Goal: Obtain resource: Download file/media

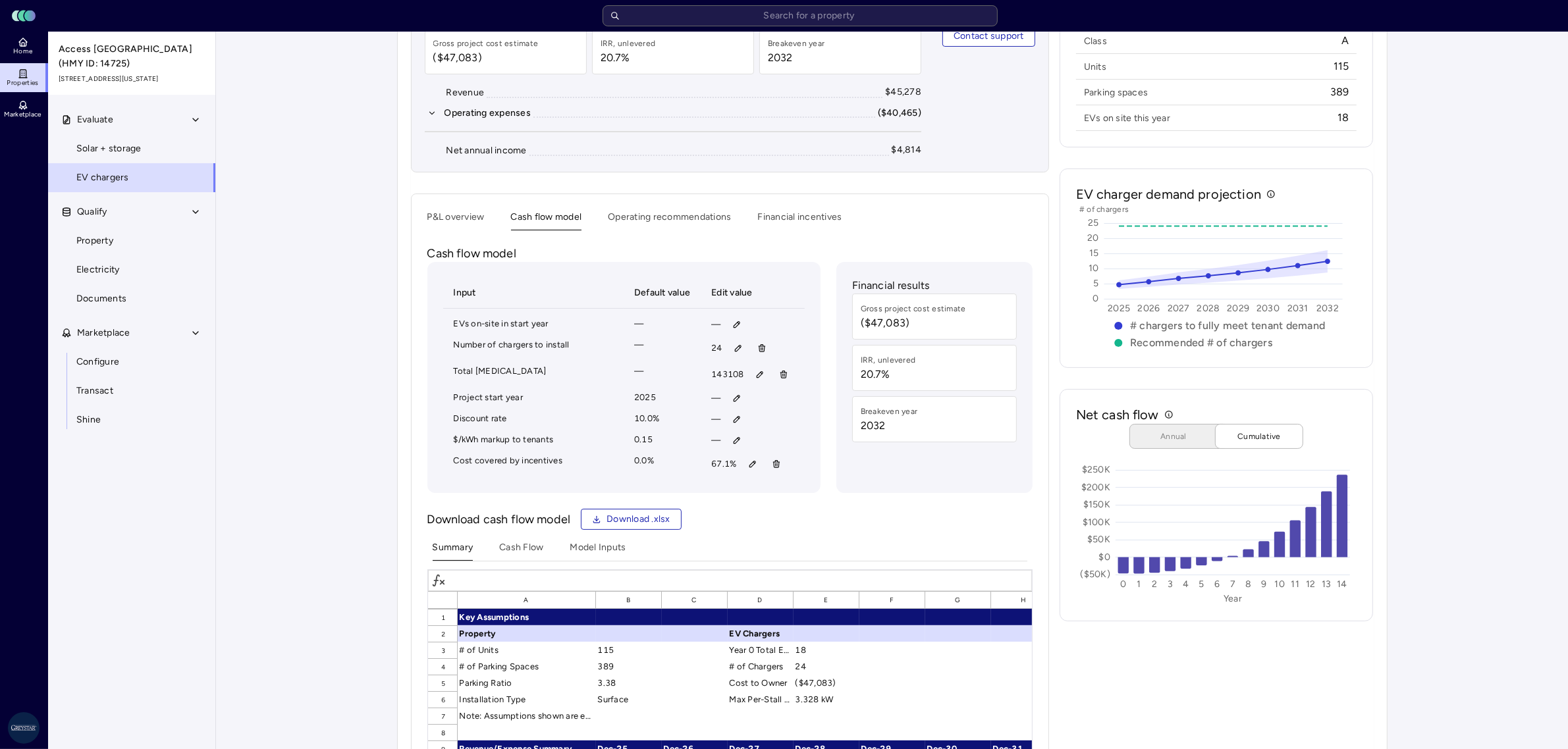
scroll to position [165, 0]
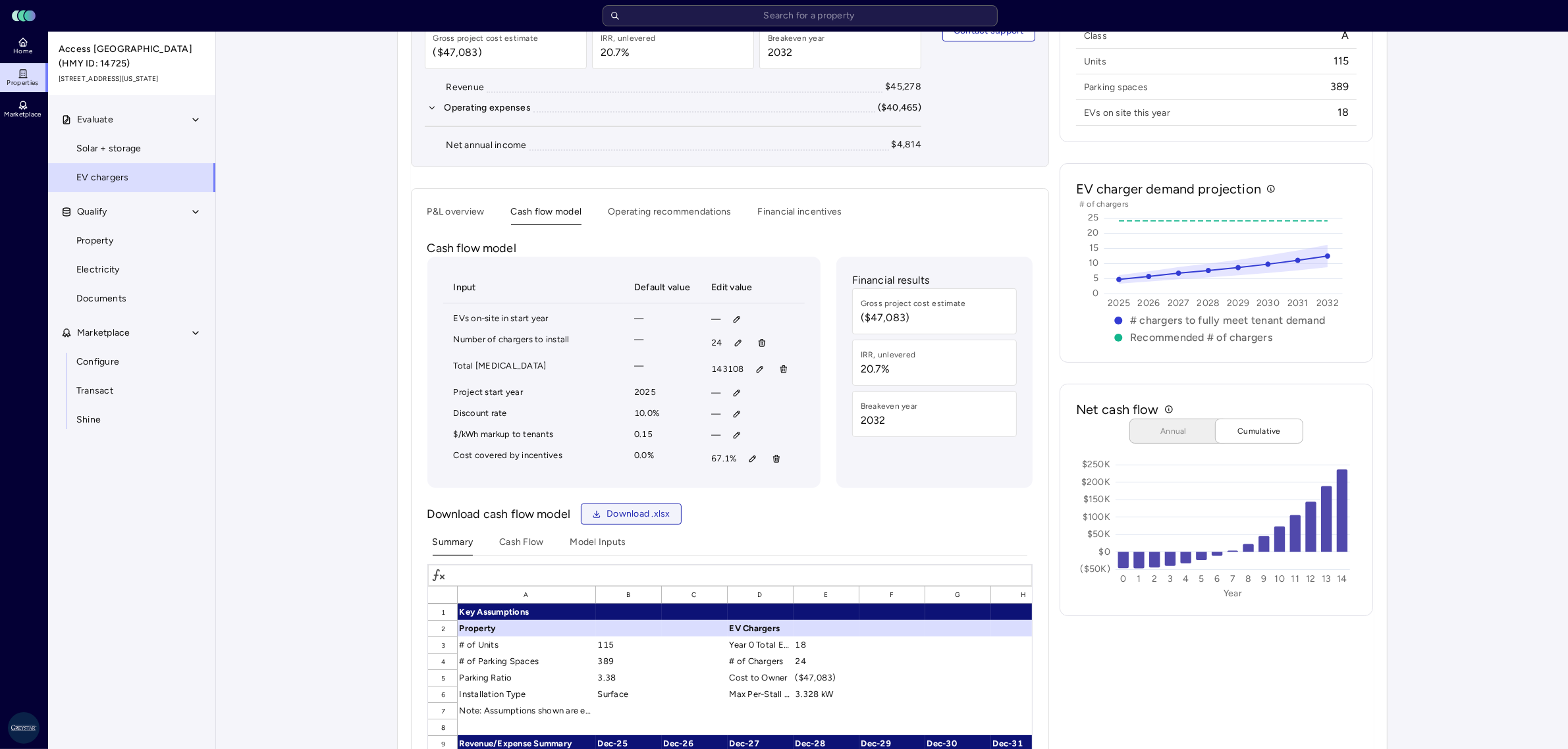
click at [638, 521] on span "Download .xlsx" at bounding box center [638, 514] width 64 height 15
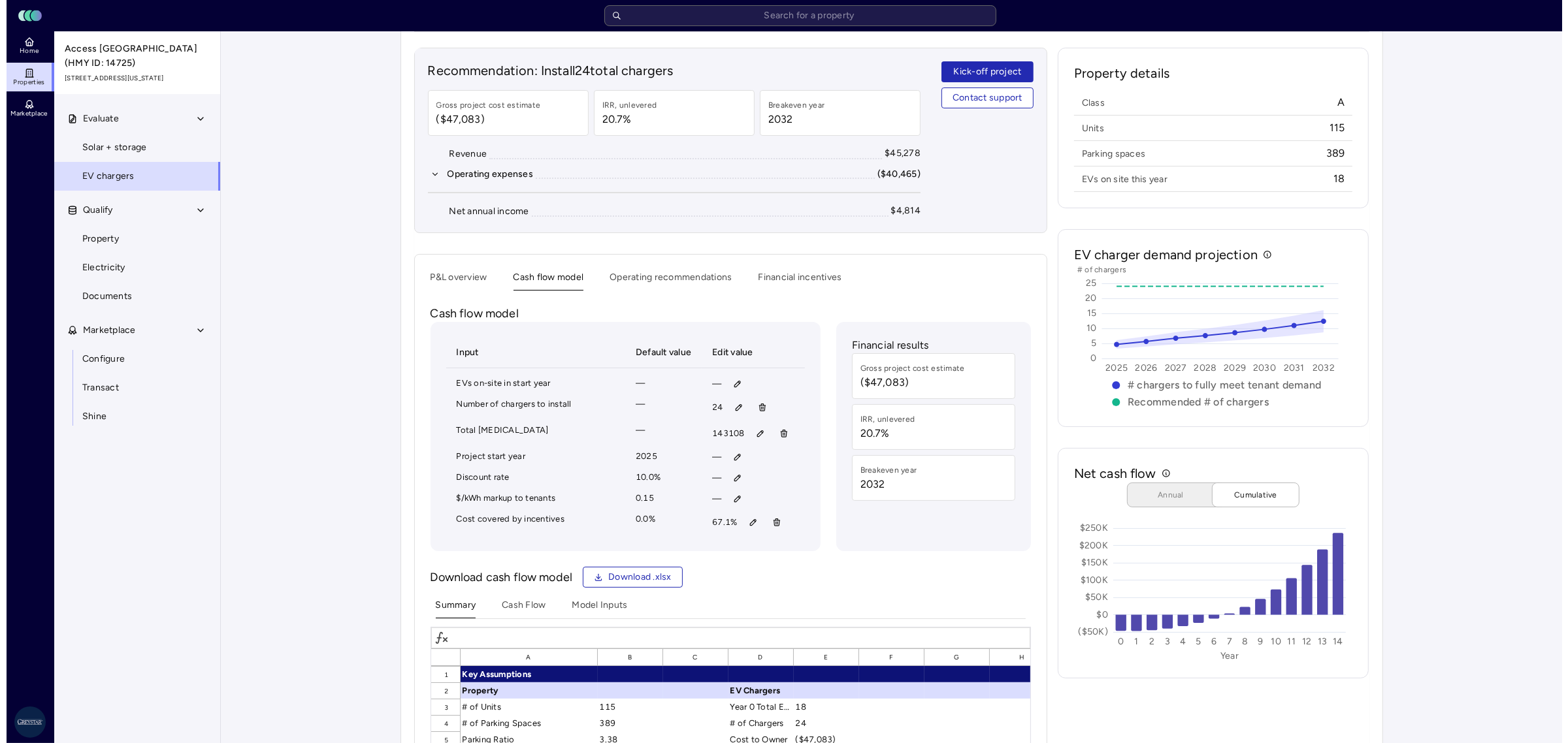
scroll to position [0, 0]
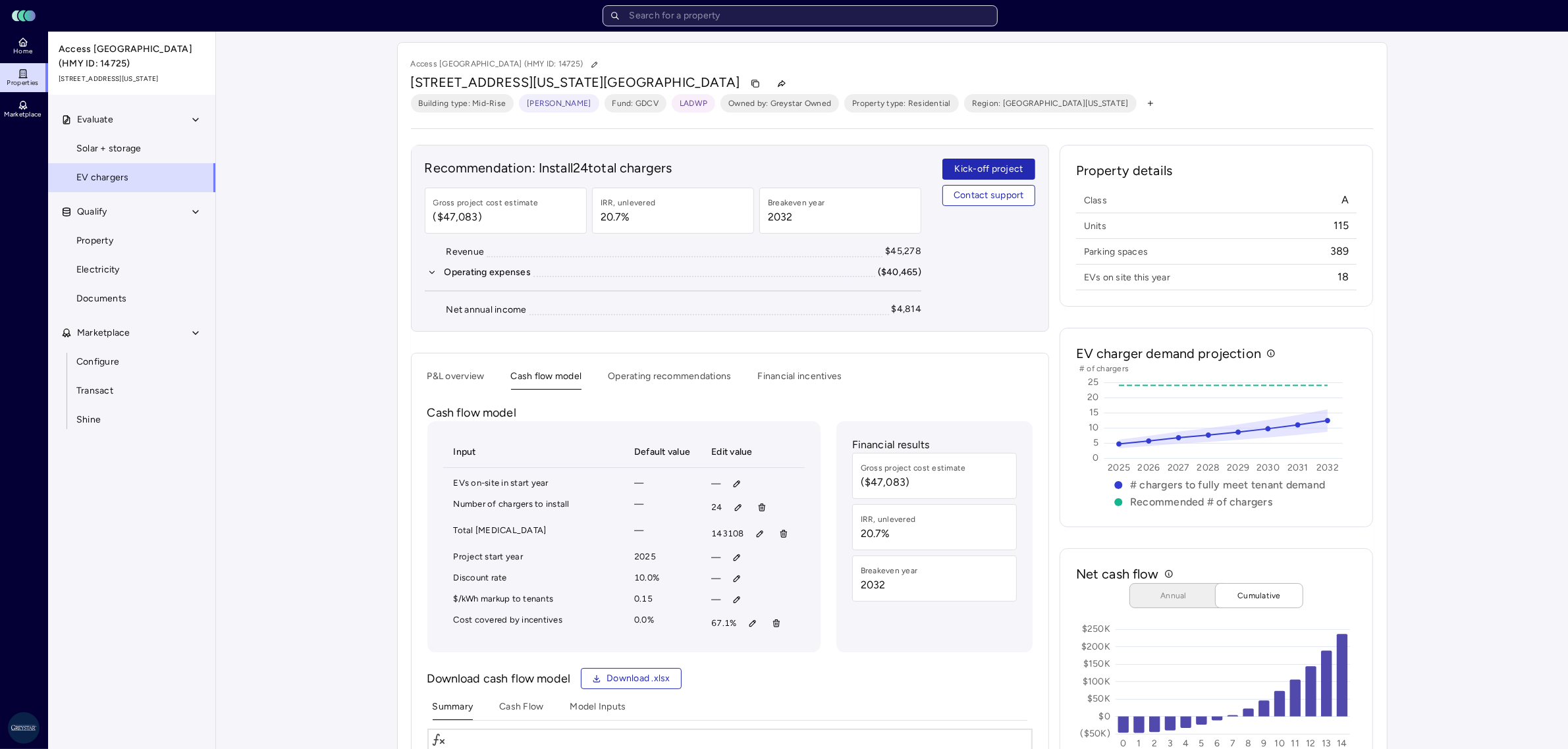
click at [756, 23] on input "text" at bounding box center [800, 15] width 395 height 21
type input "cul"
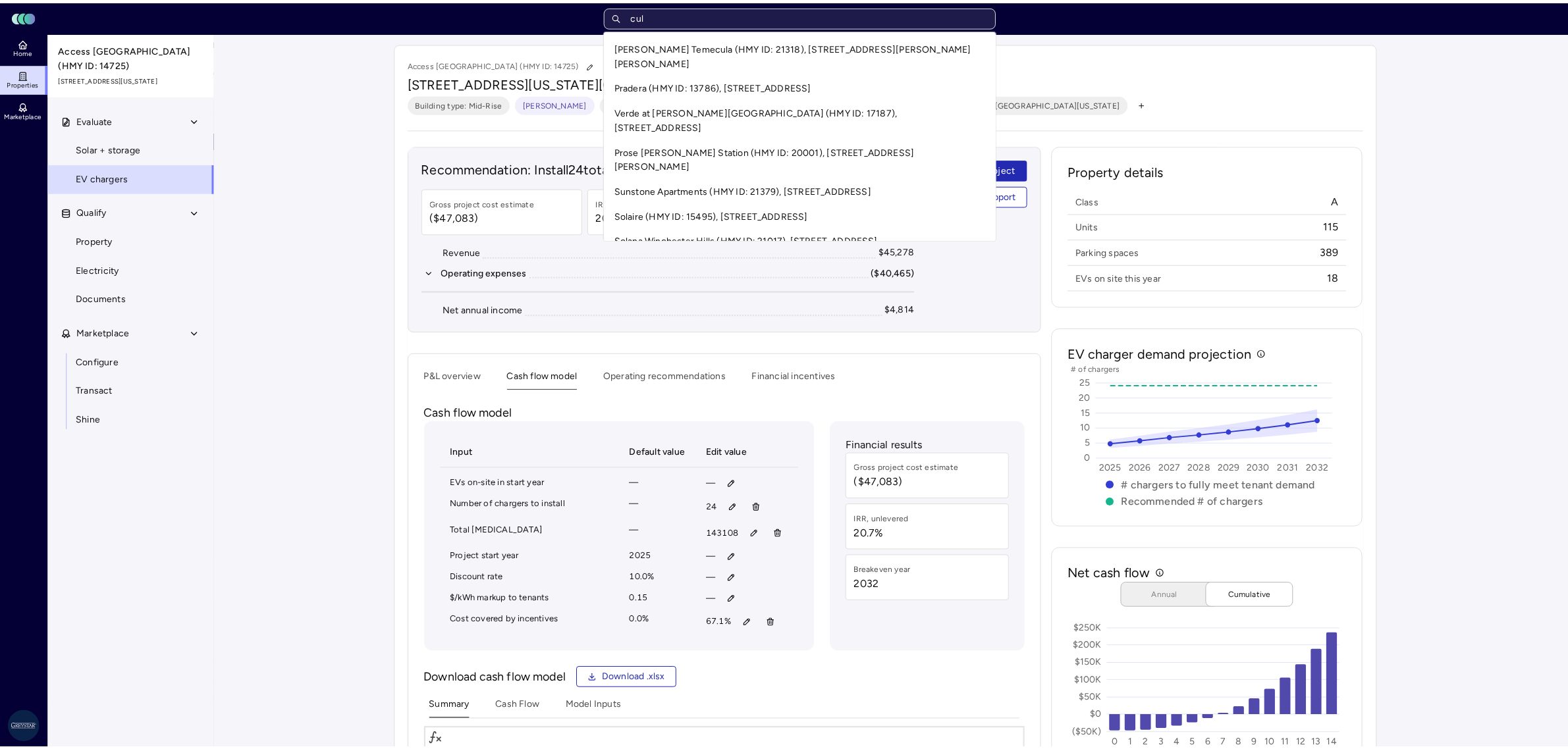
scroll to position [338, 0]
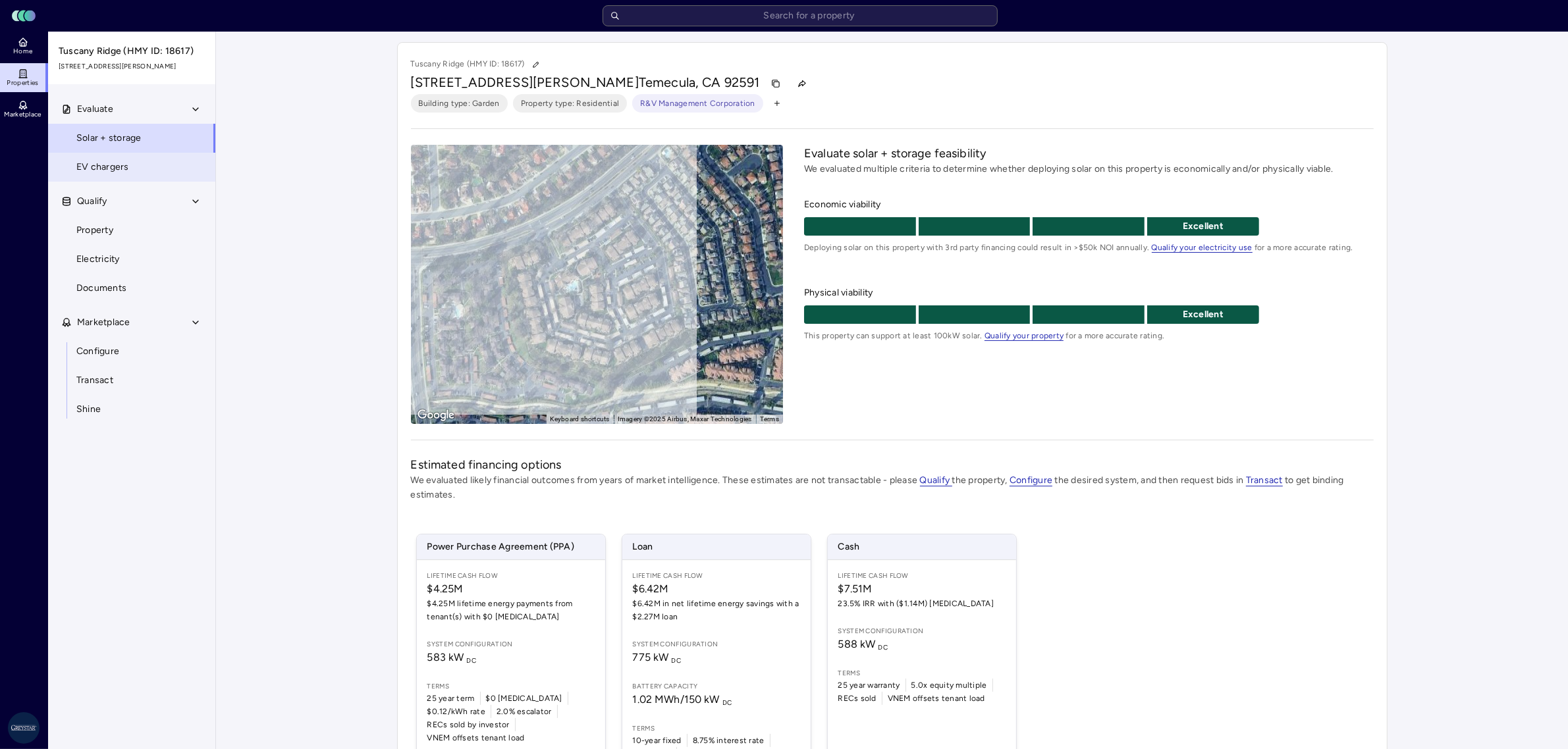
click at [140, 154] on link "EV chargers" at bounding box center [132, 167] width 169 height 29
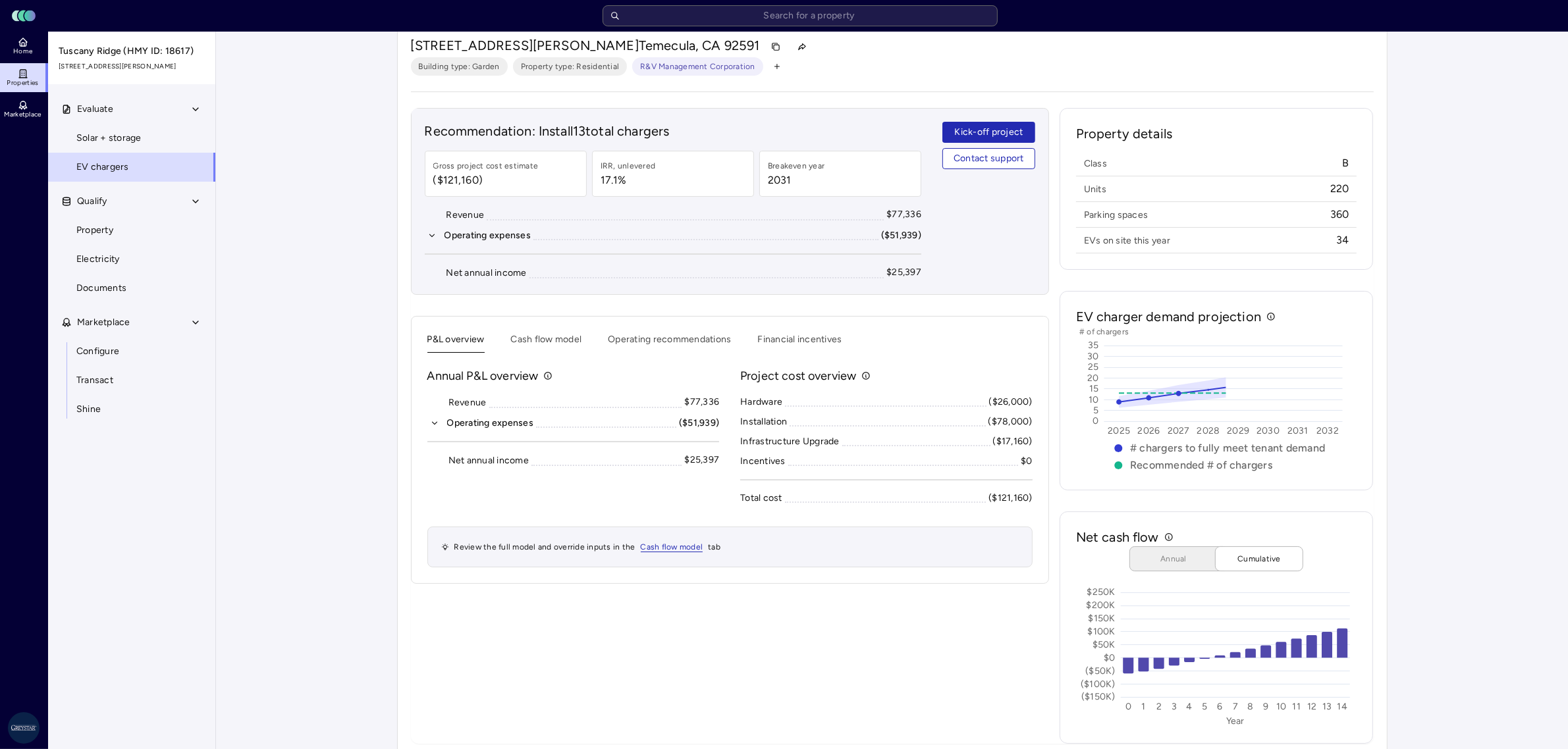
scroll to position [56, 0]
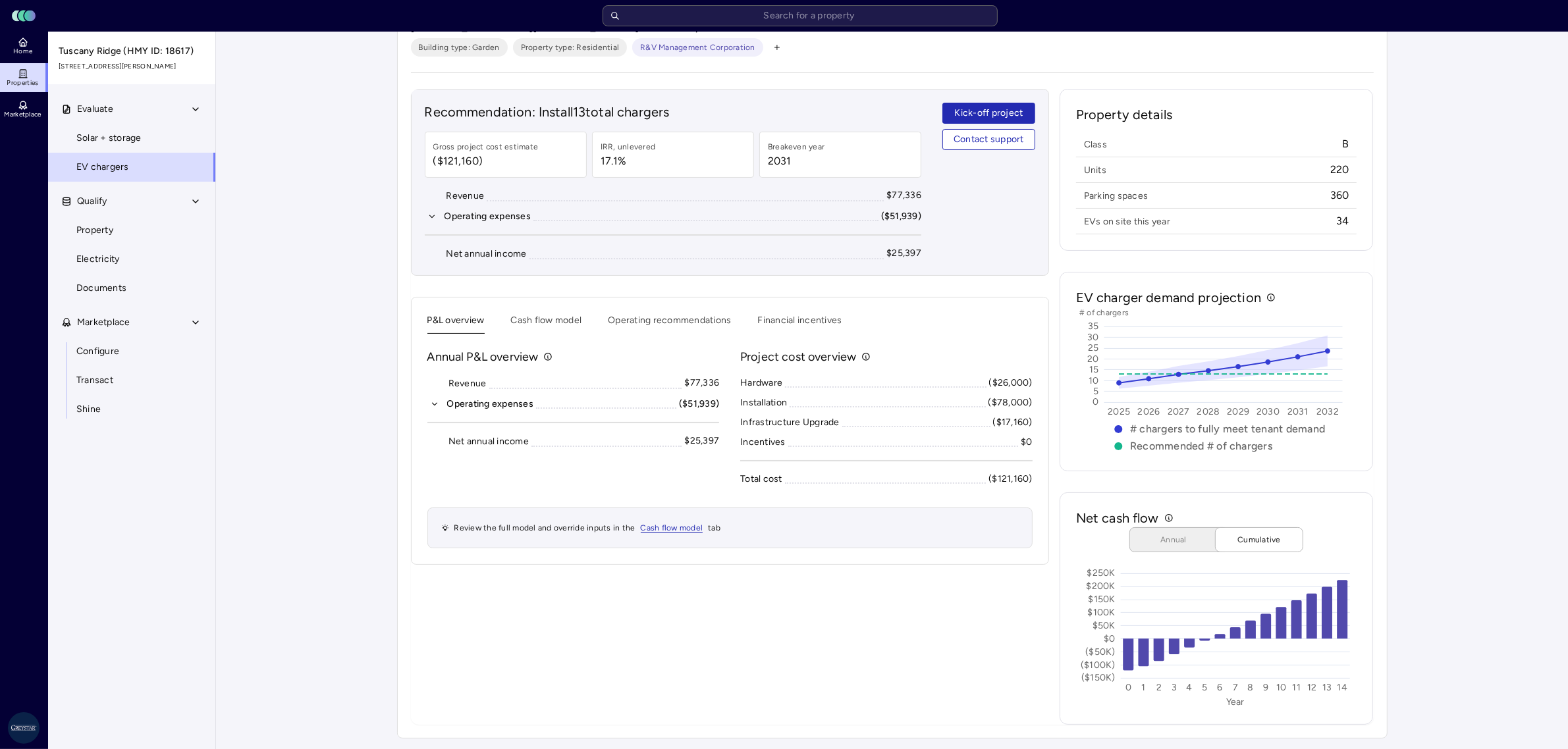
click at [541, 311] on div "P&L overview Cash flow model Operating recommendations Financial incentives Ann…" at bounding box center [731, 431] width 638 height 268
click at [541, 317] on button "Cash flow model" at bounding box center [546, 323] width 71 height 20
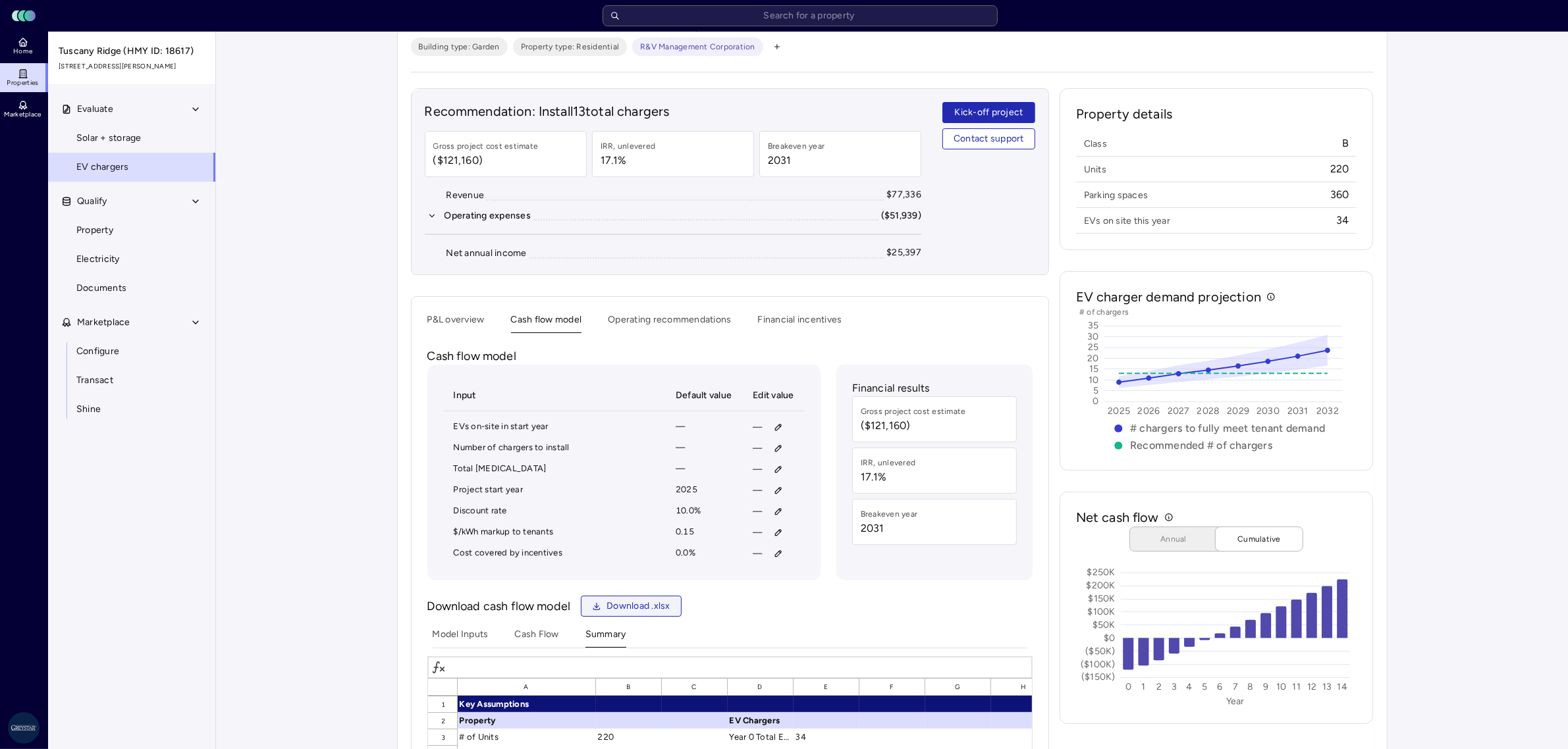
click at [659, 607] on span "Download .xlsx" at bounding box center [638, 606] width 64 height 15
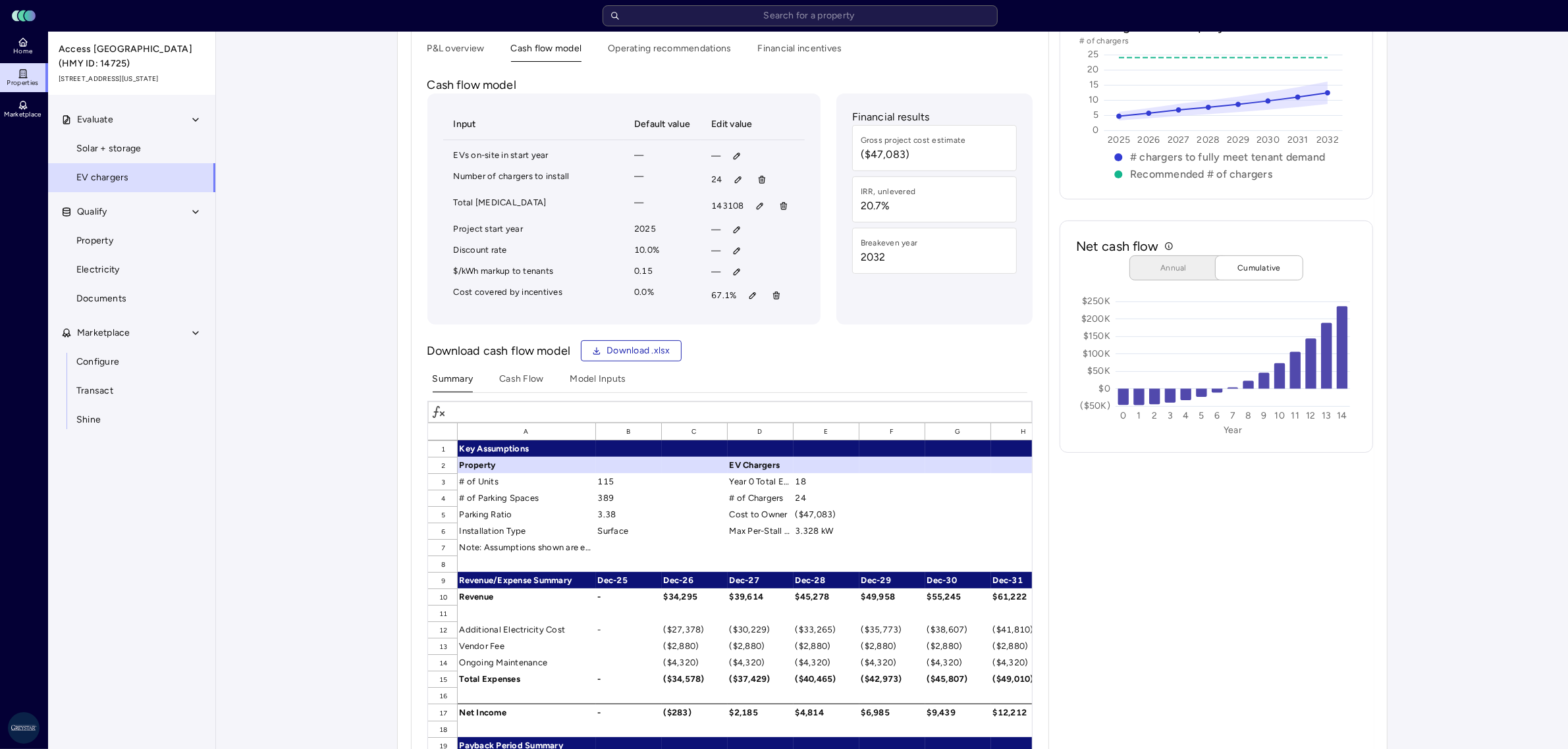
scroll to position [329, 0]
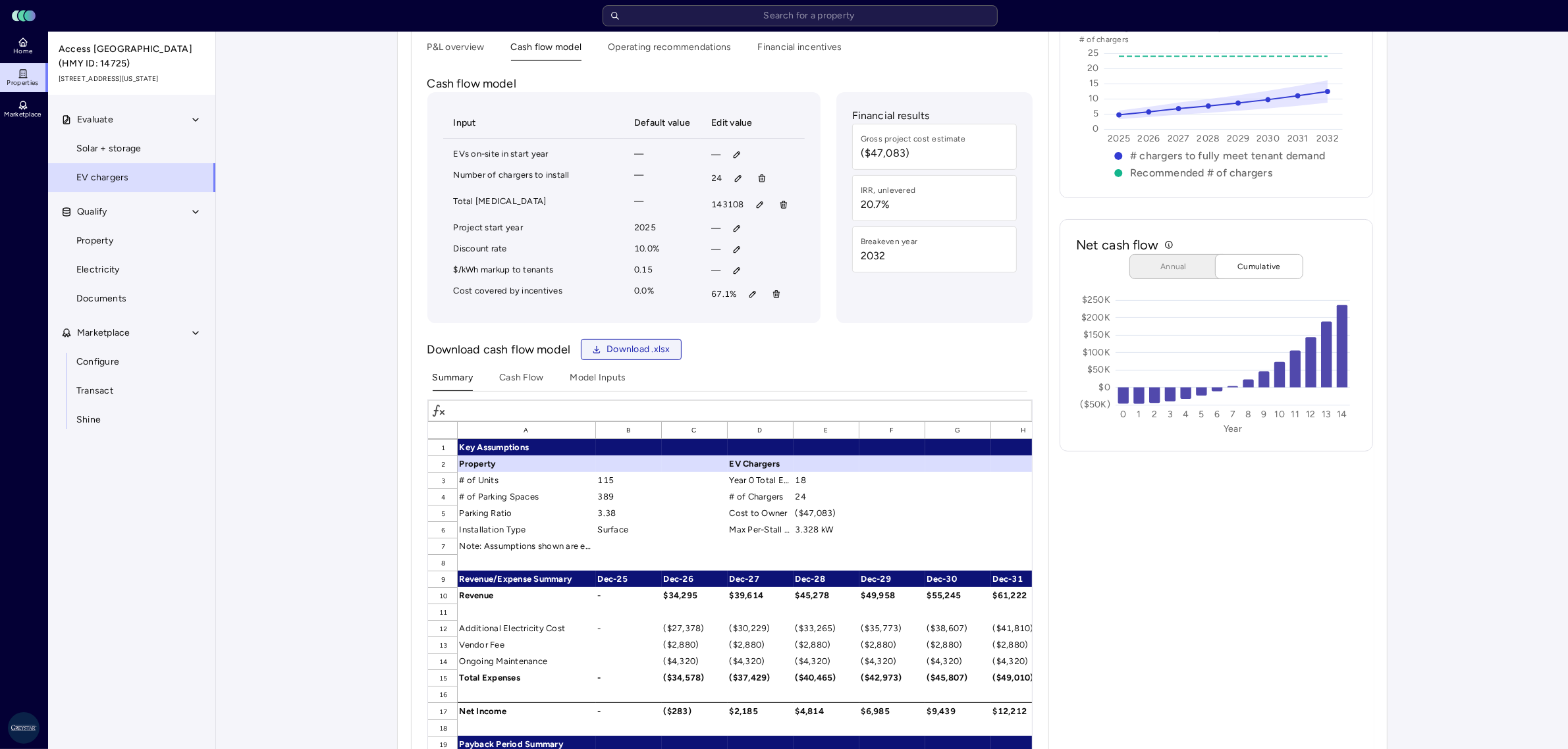
click at [636, 350] on span "Download .xlsx" at bounding box center [638, 349] width 64 height 15
click at [774, 299] on icon "button" at bounding box center [776, 294] width 9 height 9
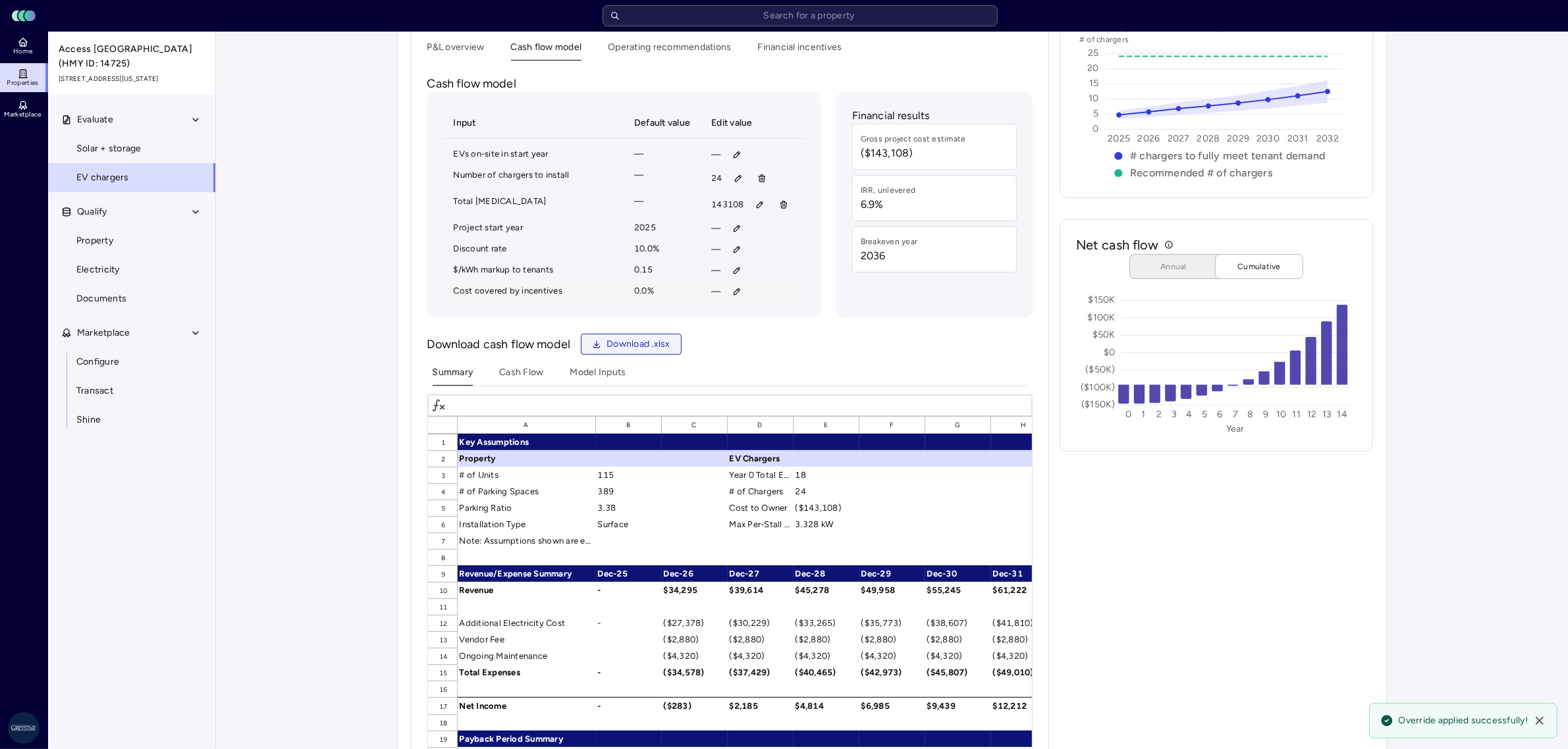
click at [650, 336] on button "Download .xlsx" at bounding box center [632, 344] width 101 height 21
click at [784, 202] on icon "button" at bounding box center [784, 205] width 9 height 9
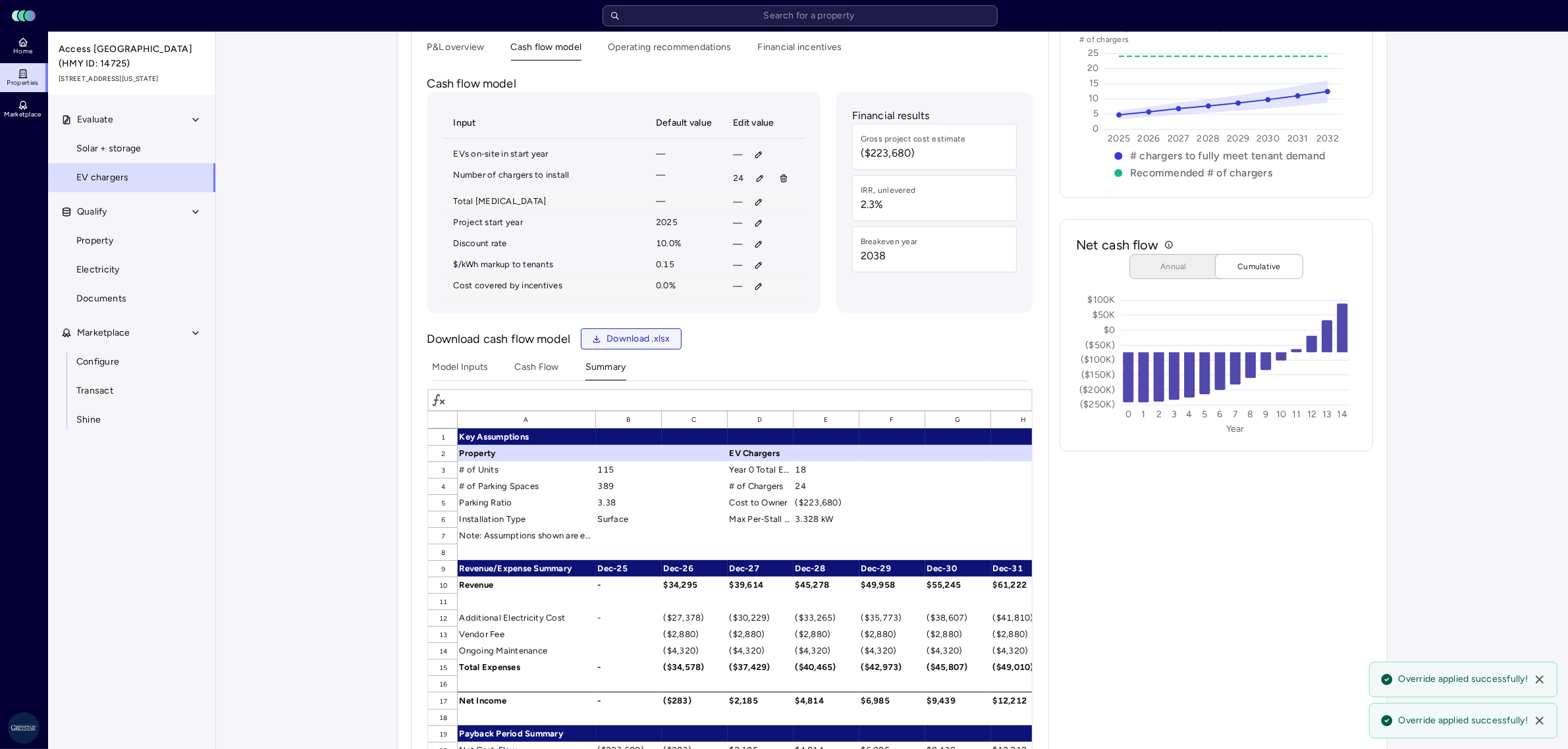
click at [641, 346] on span "Download .xlsx" at bounding box center [638, 339] width 64 height 15
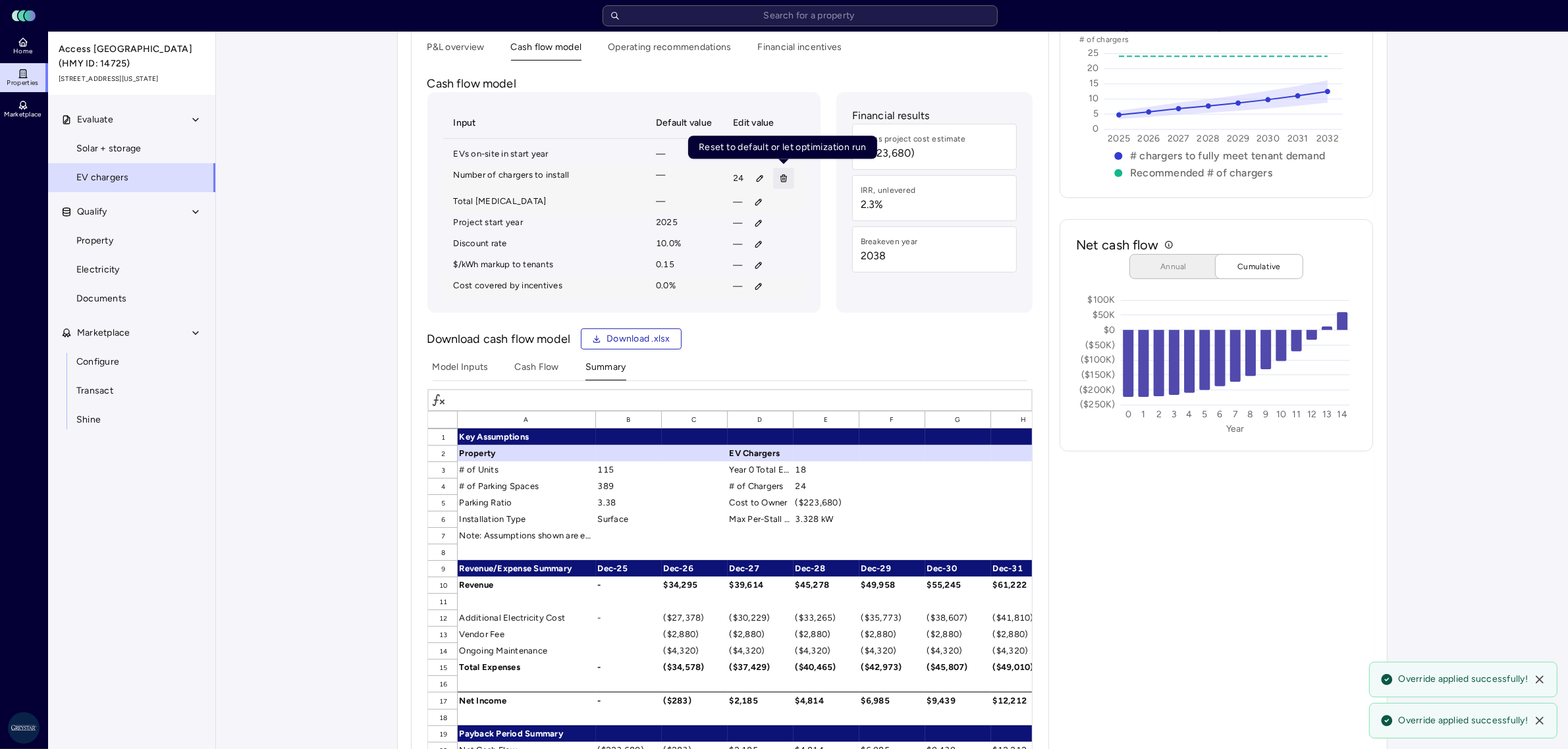
click at [786, 179] on icon "button" at bounding box center [784, 179] width 5 height 5
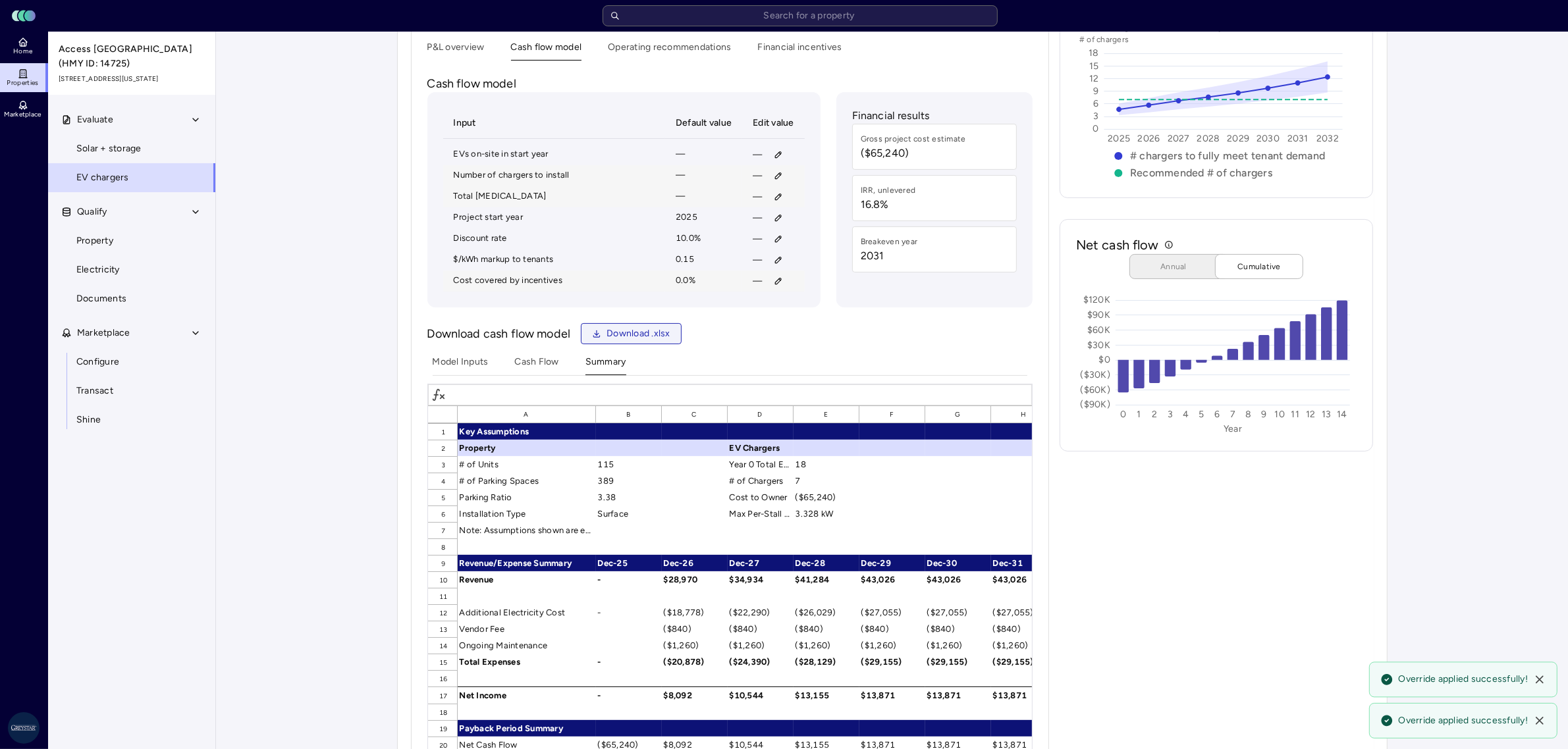
click at [633, 337] on span "Download .xlsx" at bounding box center [638, 334] width 64 height 15
click at [642, 345] on button "Download .xlsx" at bounding box center [632, 334] width 101 height 21
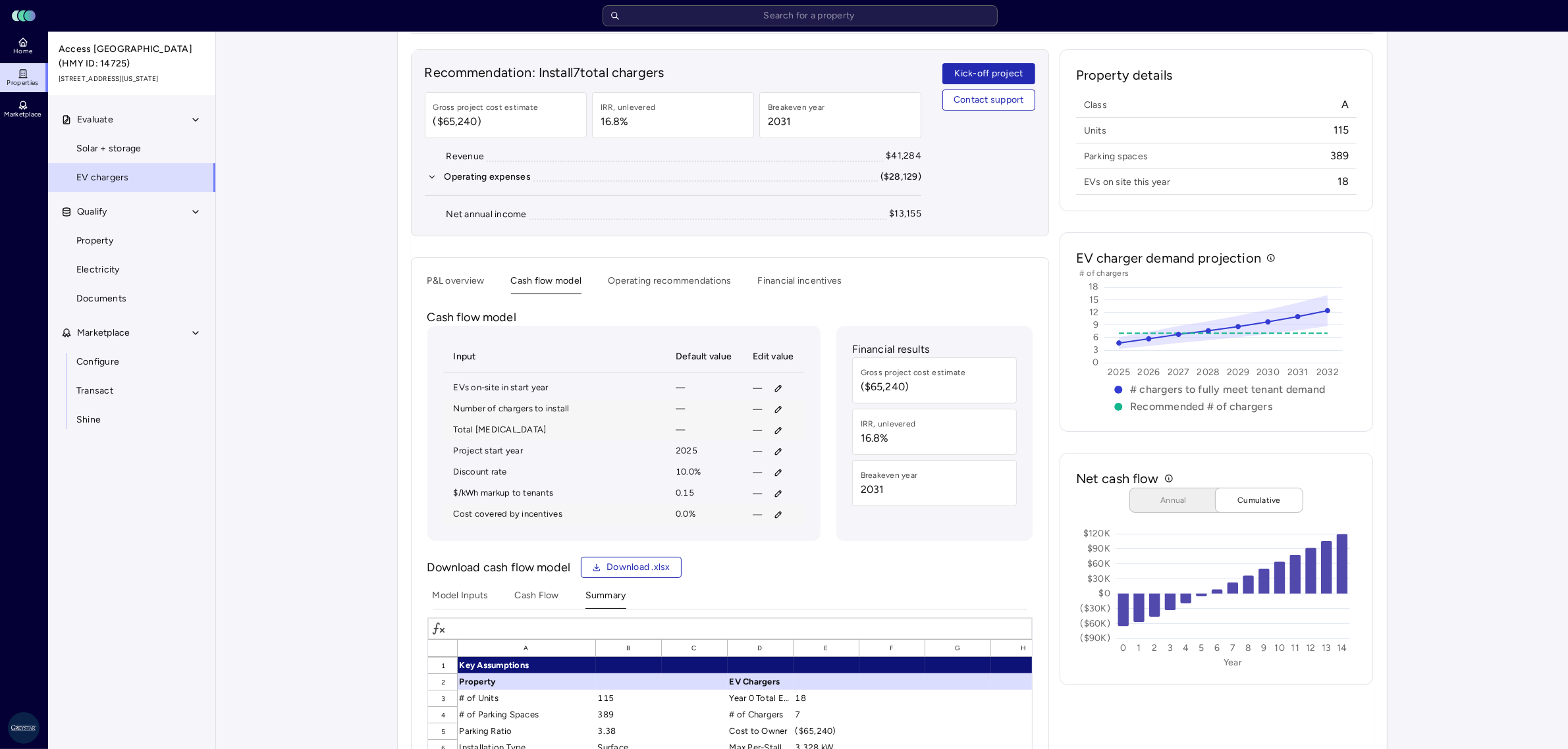
scroll to position [0, 0]
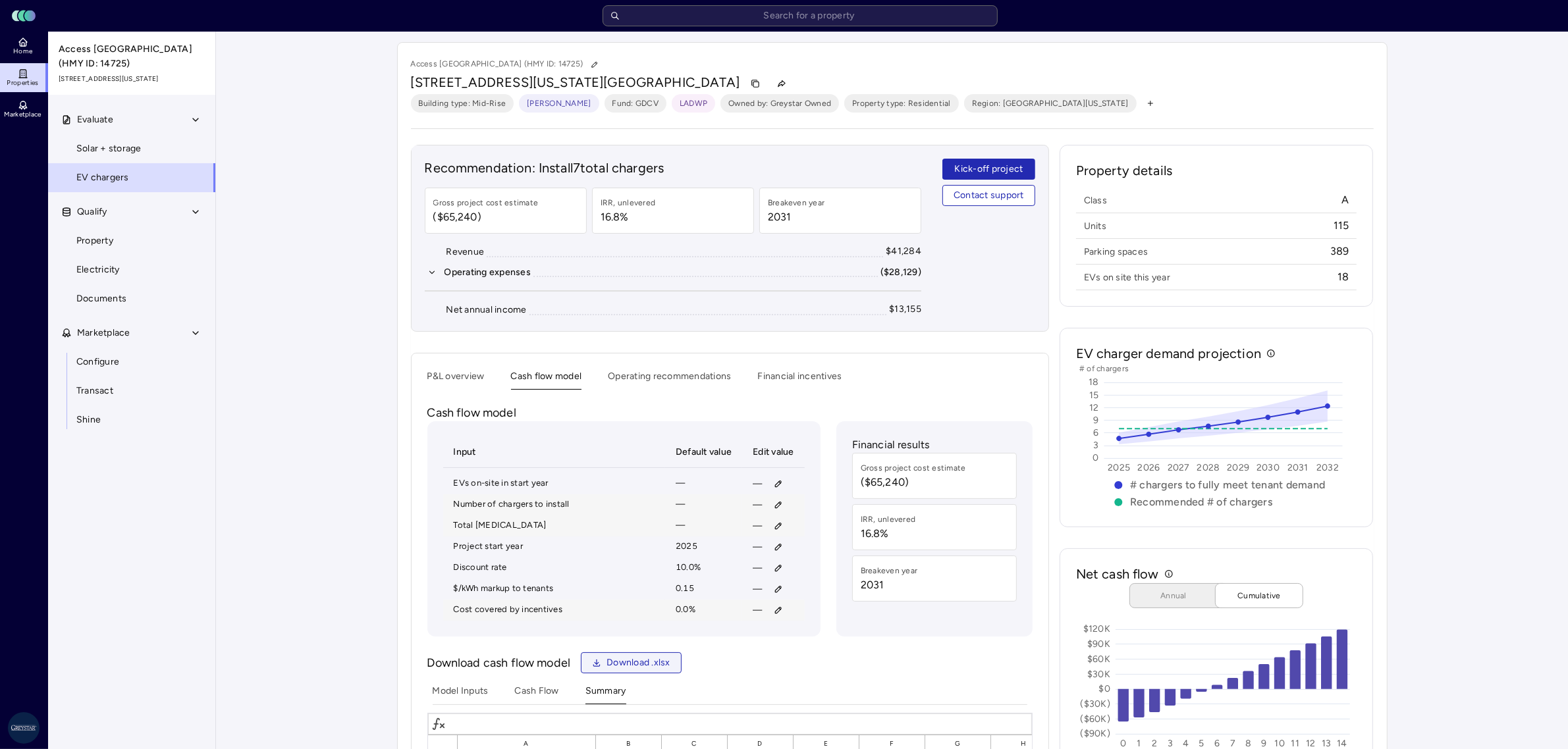
click at [654, 665] on span "Download .xlsx" at bounding box center [638, 663] width 64 height 15
click at [778, 83] on icon "button" at bounding box center [782, 84] width 9 height 9
